Goal: Task Accomplishment & Management: Use online tool/utility

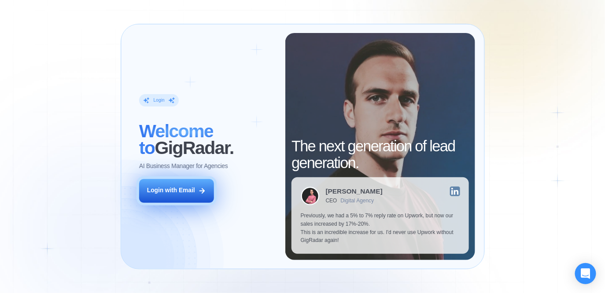
click at [200, 196] on button "Login with Email" at bounding box center [176, 190] width 75 height 23
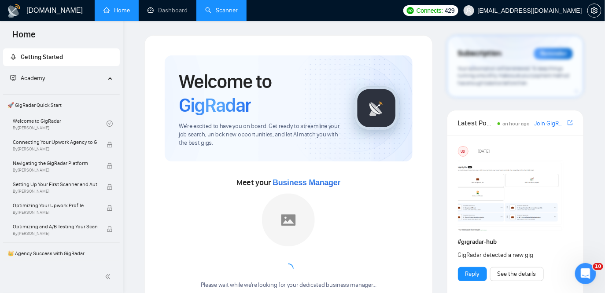
click at [234, 14] on link "Scanner" at bounding box center [221, 10] width 33 height 7
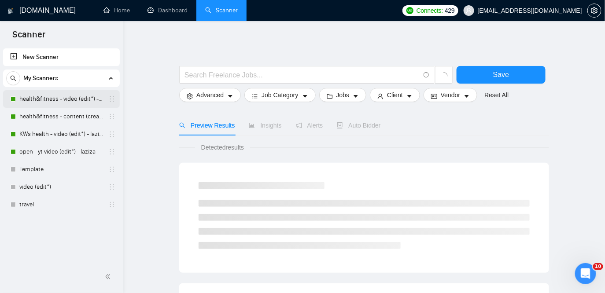
click at [44, 94] on link "health&fitness - video (edit*) - laziza" at bounding box center [61, 99] width 84 height 18
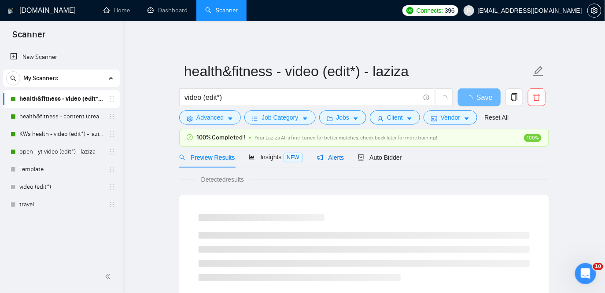
click at [337, 159] on span "Alerts" at bounding box center [330, 157] width 27 height 7
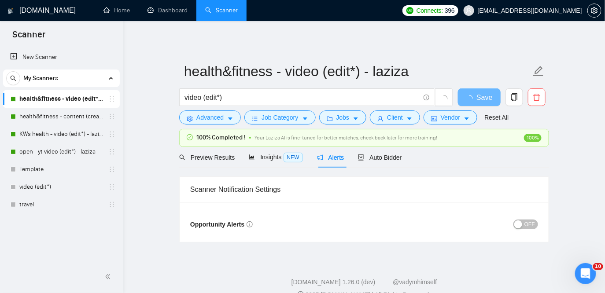
click at [527, 220] on span "OFF" at bounding box center [530, 225] width 11 height 10
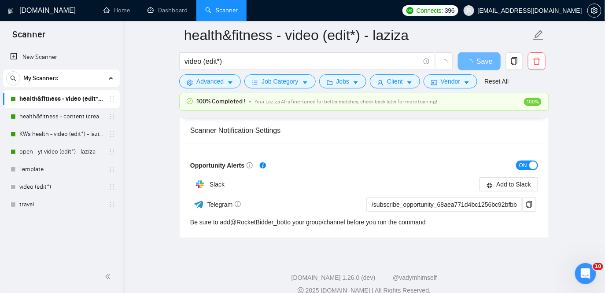
scroll to position [66, 0]
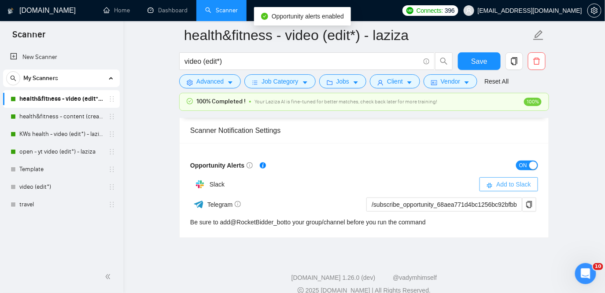
click at [499, 184] on span "Add to Slack" at bounding box center [514, 185] width 35 height 10
